Goal: Task Accomplishment & Management: Use online tool/utility

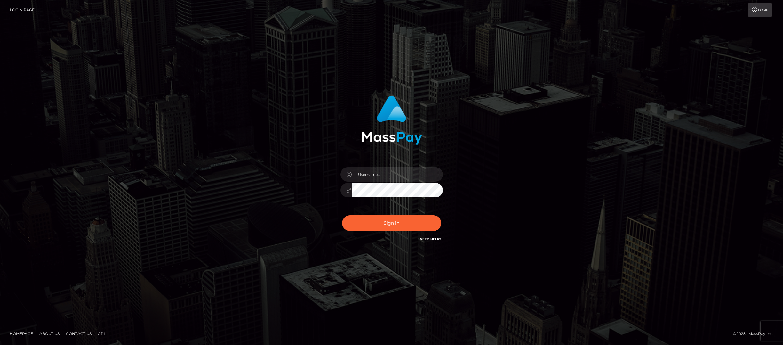
type input "[PERSON_NAME][EMAIL_ADDRESS][DOMAIN_NAME]"
drag, startPoint x: 378, startPoint y: 179, endPoint x: 384, endPoint y: 174, distance: 8.0
click at [379, 176] on input "text" at bounding box center [397, 174] width 91 height 14
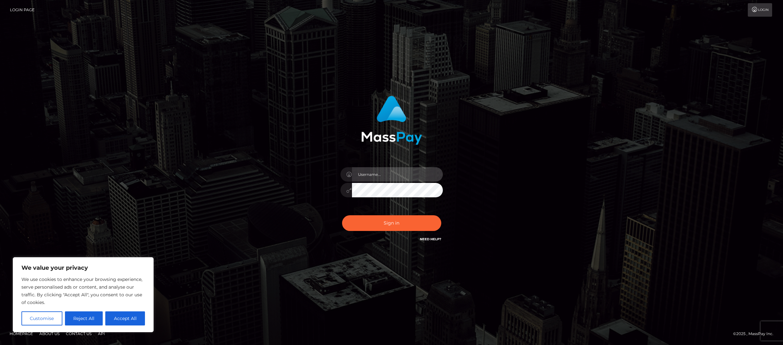
type input "santiago.sturmo@b2spin.com"
click at [386, 220] on button "Sign in" at bounding box center [391, 223] width 99 height 16
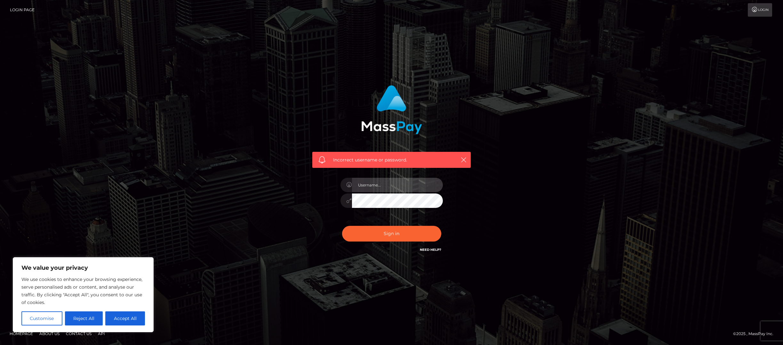
drag, startPoint x: 369, startPoint y: 184, endPoint x: 374, endPoint y: 184, distance: 5.1
click at [369, 184] on input "text" at bounding box center [397, 185] width 91 height 14
paste input "[PERSON_NAME].B2Spin"
type input "[PERSON_NAME].B2Spin"
click at [405, 238] on button "Sign in" at bounding box center [391, 234] width 99 height 16
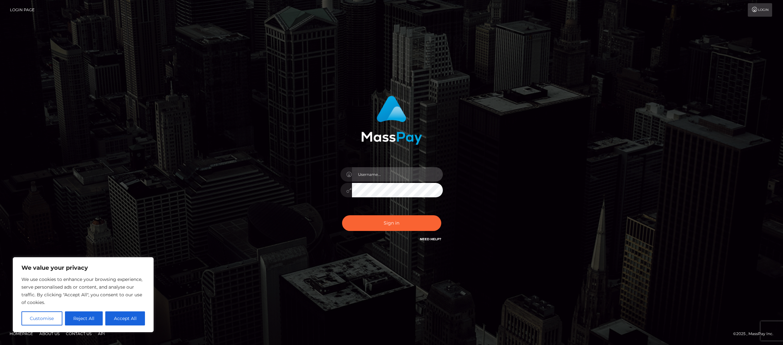
click at [386, 174] on input "text" at bounding box center [397, 174] width 91 height 14
click at [389, 178] on input "santiago.sturmo@b2spin.com" at bounding box center [397, 174] width 91 height 14
paste input "Santiago.B2Spin"
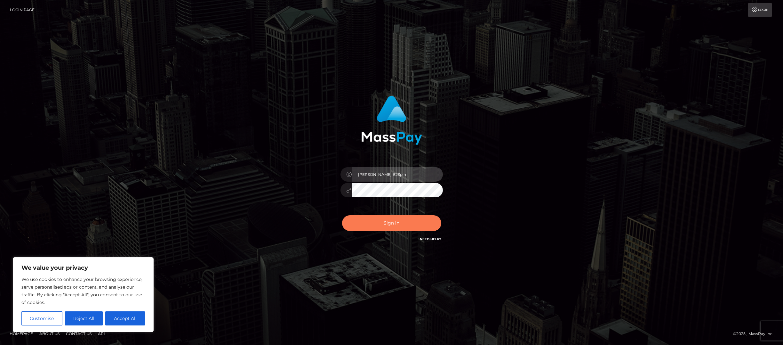
type input "Santiago.B2Spin"
click at [403, 220] on button "Sign in" at bounding box center [391, 223] width 99 height 16
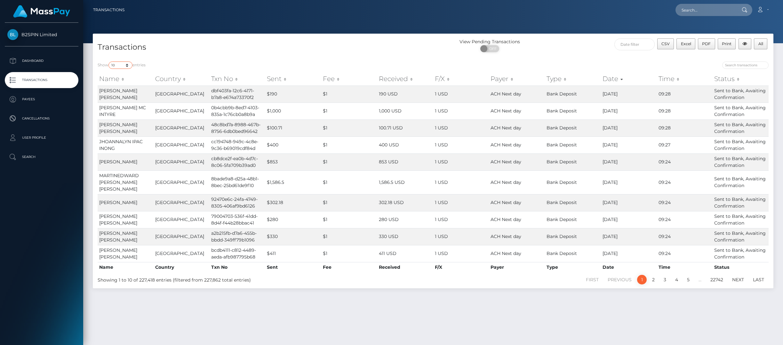
click at [122, 65] on select "10 25 50 100 250 500 1,000 3,500" at bounding box center [120, 64] width 24 height 7
select select "3500"
click at [109, 61] on select "10 25 50 100 250 500 1,000 3,500" at bounding box center [120, 64] width 24 height 7
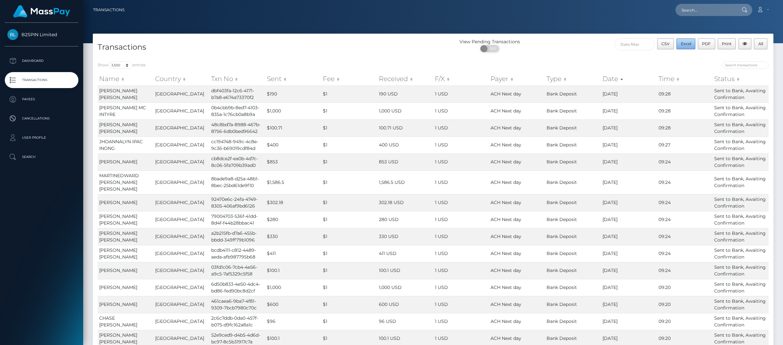
click at [685, 43] on span "Excel" at bounding box center [686, 43] width 10 height 5
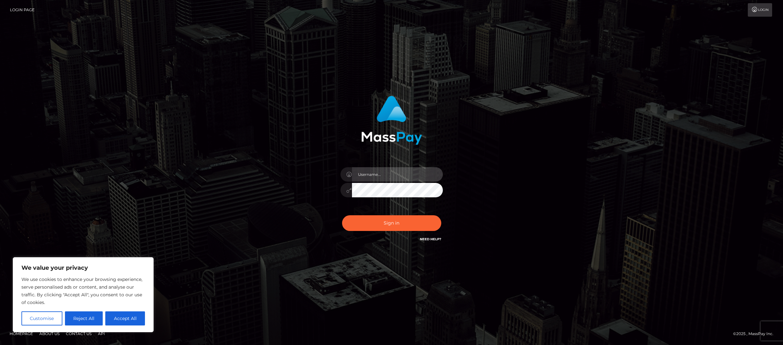
click at [371, 172] on input "text" at bounding box center [397, 174] width 91 height 14
type input "Santiago.B2Spin"
click at [397, 225] on button "Sign in" at bounding box center [391, 223] width 99 height 16
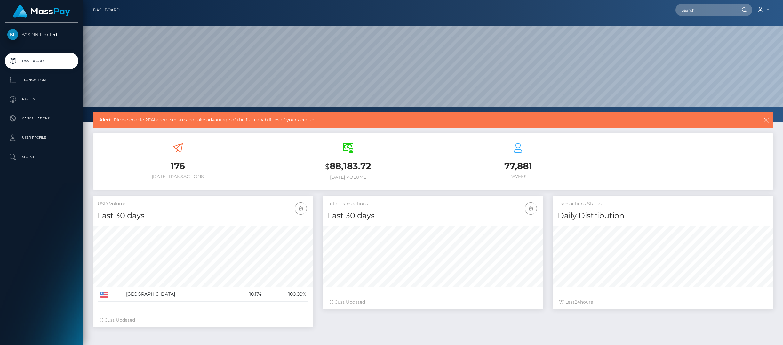
scroll to position [114, 220]
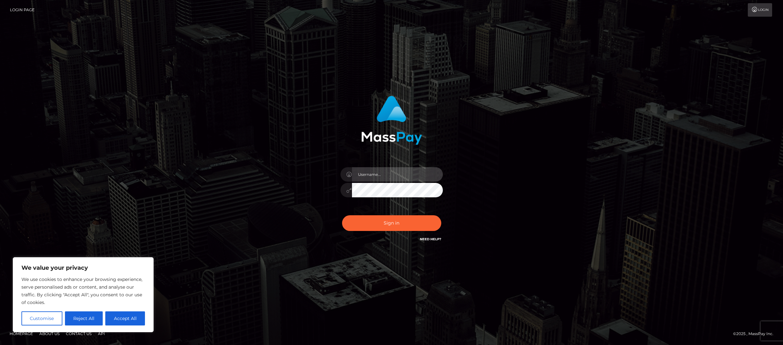
click at [377, 177] on input "text" at bounding box center [397, 174] width 91 height 14
type input "[PERSON_NAME].B2Spin"
